Goal: Task Accomplishment & Management: Use online tool/utility

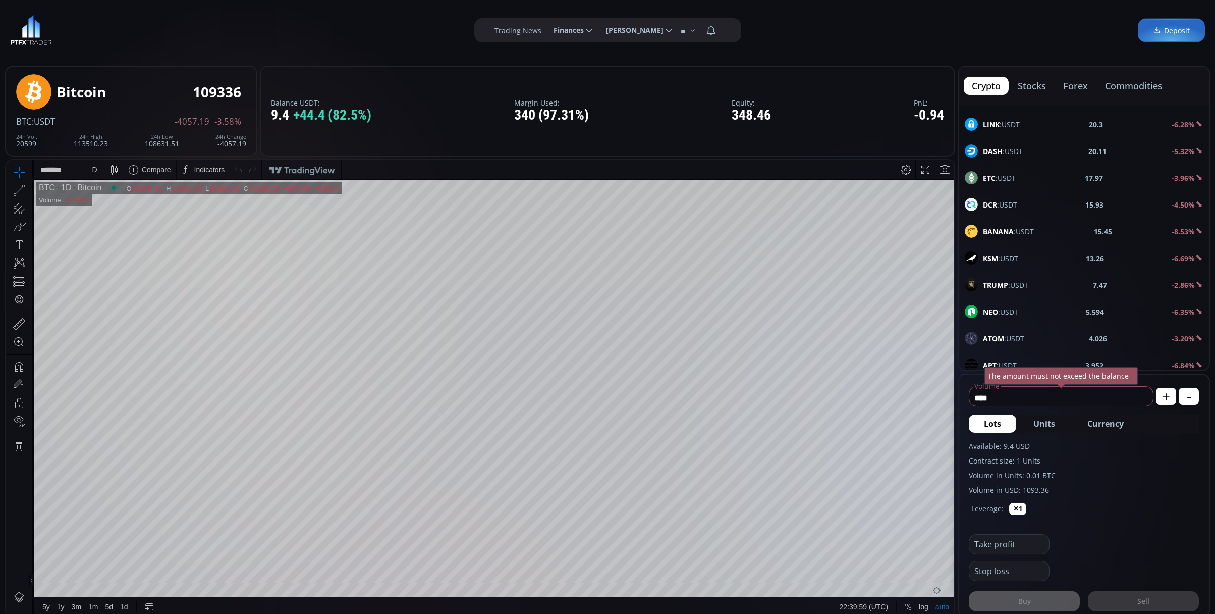
scroll to position [336, 0]
click at [1019, 297] on div "XRP :USDT 2.7519 -6.49%" at bounding box center [1084, 284] width 250 height 26
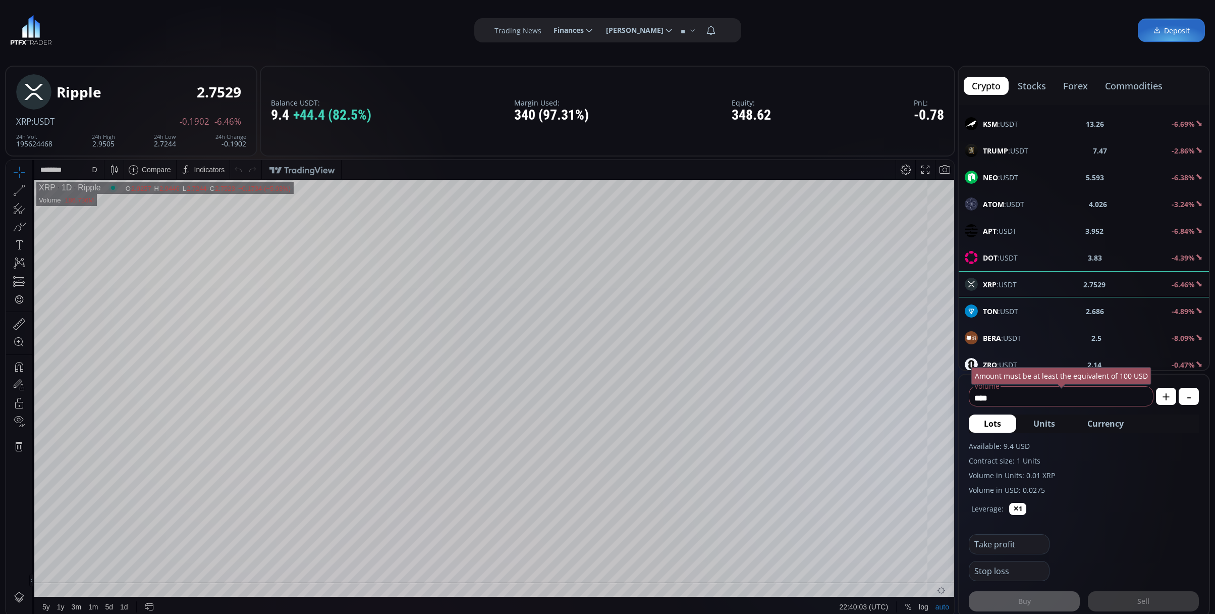
click at [90, 171] on div "D" at bounding box center [94, 169] width 9 height 19
click at [108, 205] on div "1 minute" at bounding box center [104, 206] width 27 height 8
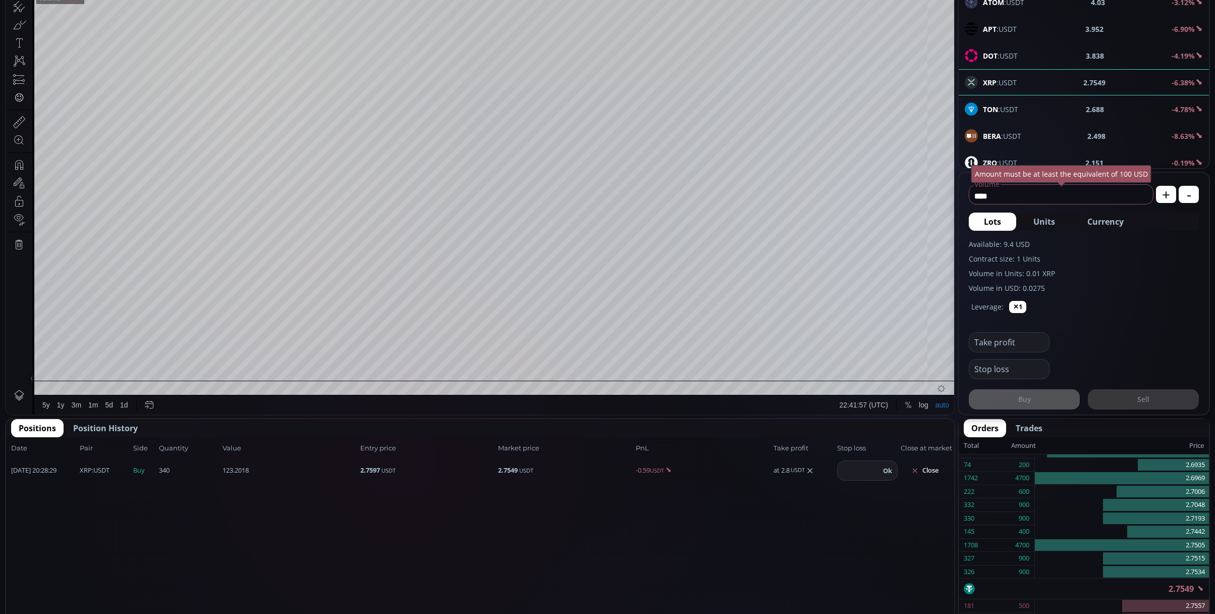
scroll to position [134, 0]
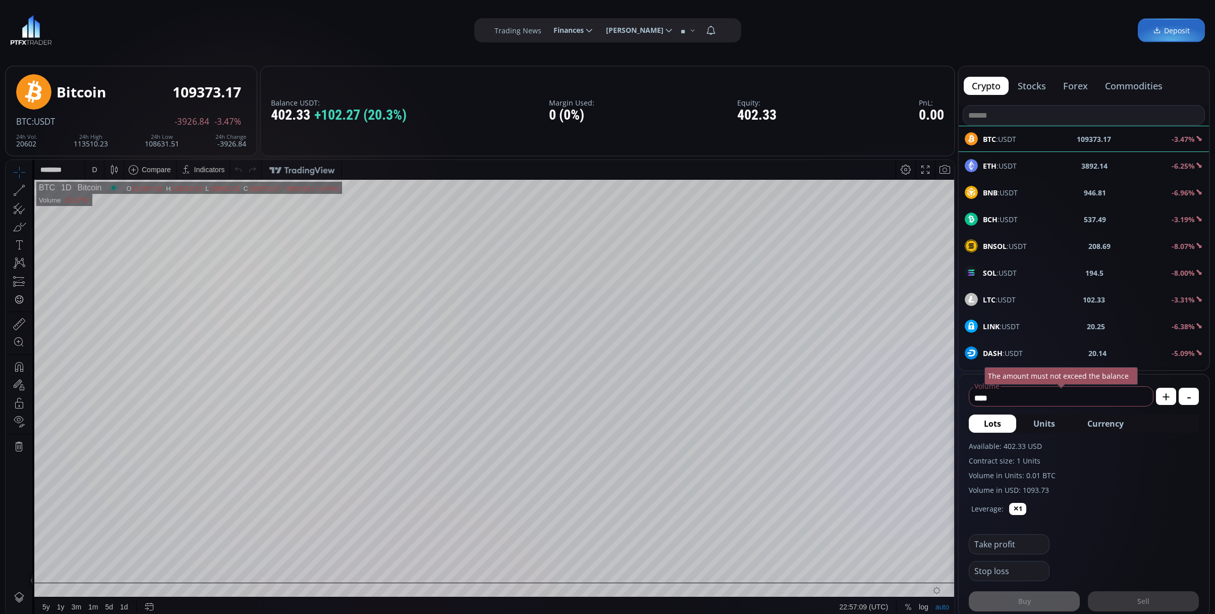
scroll to position [134, 0]
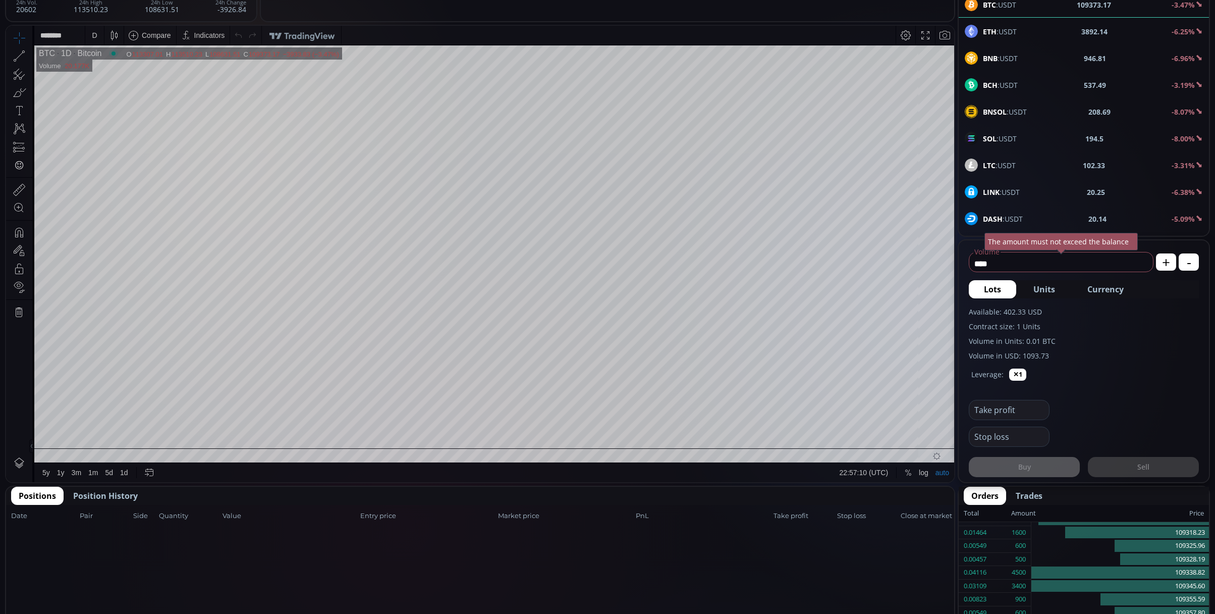
click at [112, 487] on button "Position History" at bounding box center [106, 496] width 80 height 18
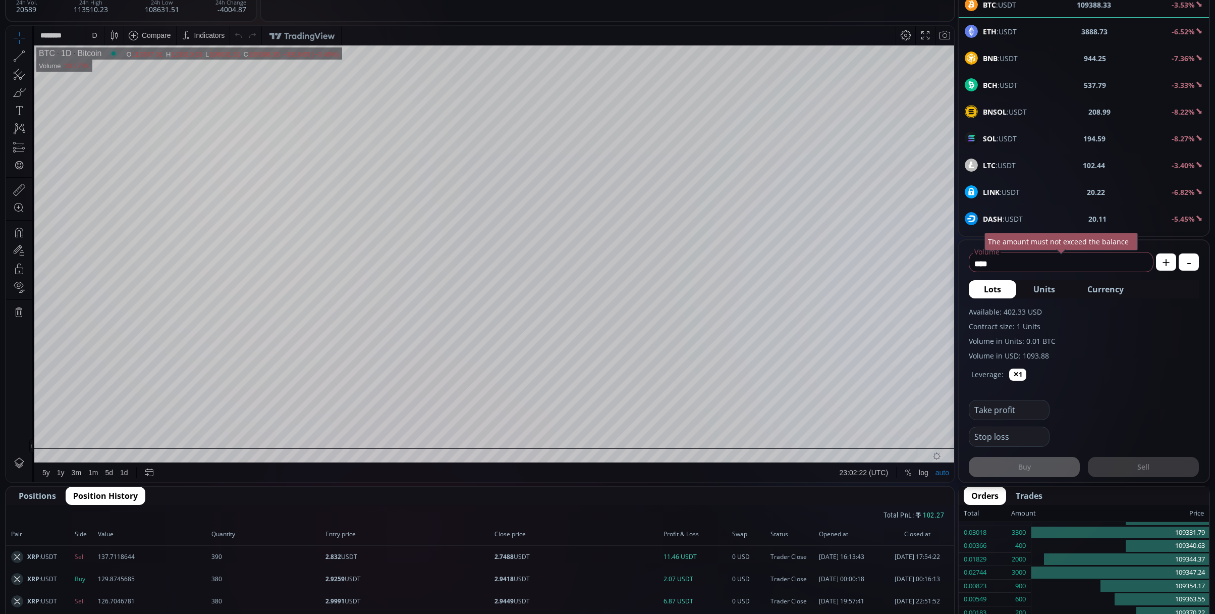
click at [40, 490] on span "Positions" at bounding box center [37, 496] width 37 height 12
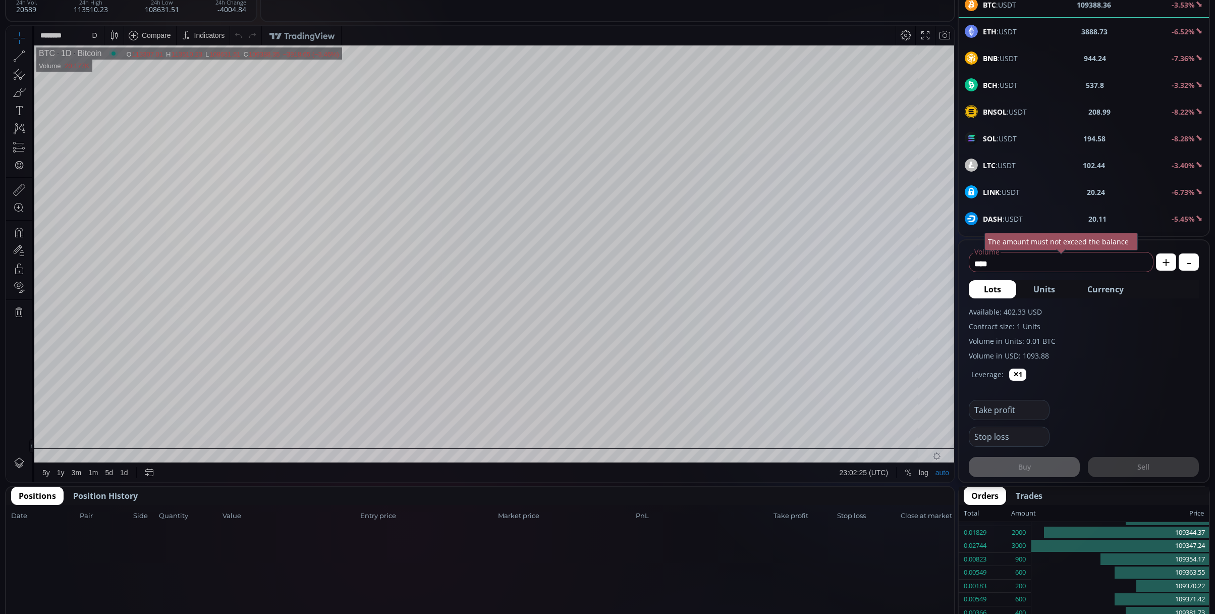
scroll to position [67, 0]
